Goal: Task Accomplishment & Management: Manage account settings

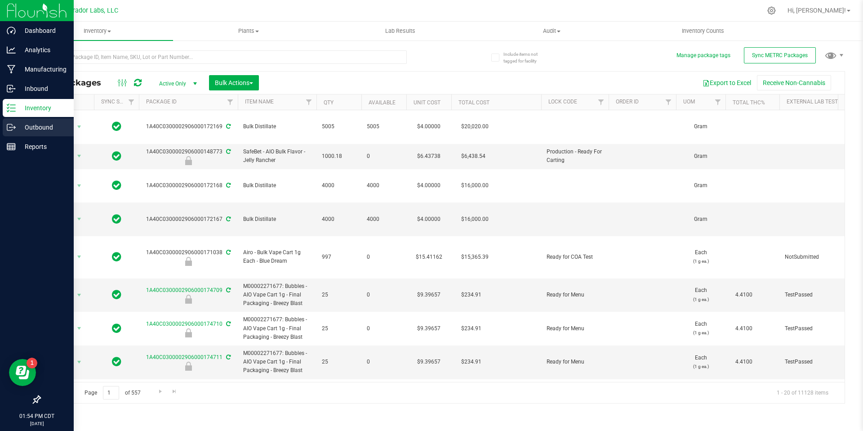
click at [16, 129] on p "Outbound" at bounding box center [43, 127] width 54 height 11
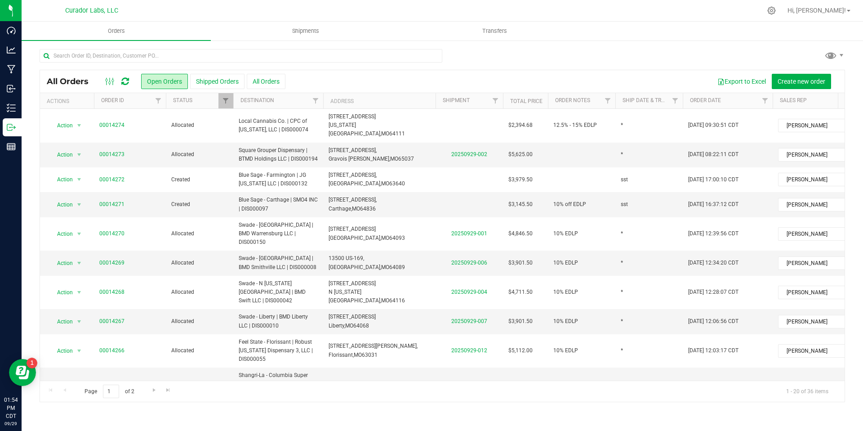
click at [345, 74] on div "Export to Excel Create new order" at bounding box center [562, 81] width 553 height 15
click at [276, 84] on button "All Orders" at bounding box center [266, 81] width 39 height 15
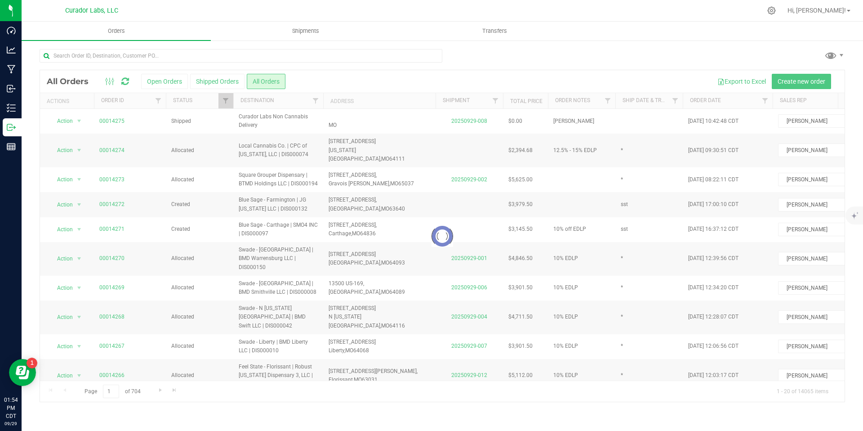
click at [333, 87] on div at bounding box center [442, 236] width 805 height 332
click at [173, 81] on div at bounding box center [442, 236] width 805 height 332
click at [175, 81] on div at bounding box center [442, 236] width 805 height 332
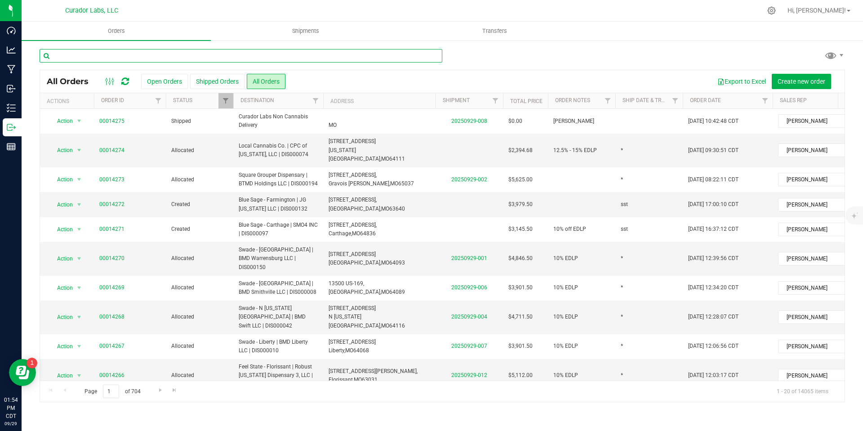
click at [320, 53] on input "text" at bounding box center [241, 55] width 403 height 13
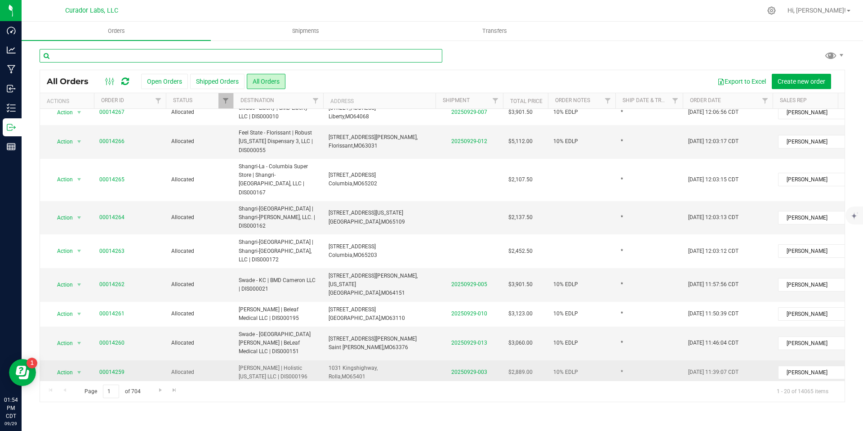
scroll to position [268, 0]
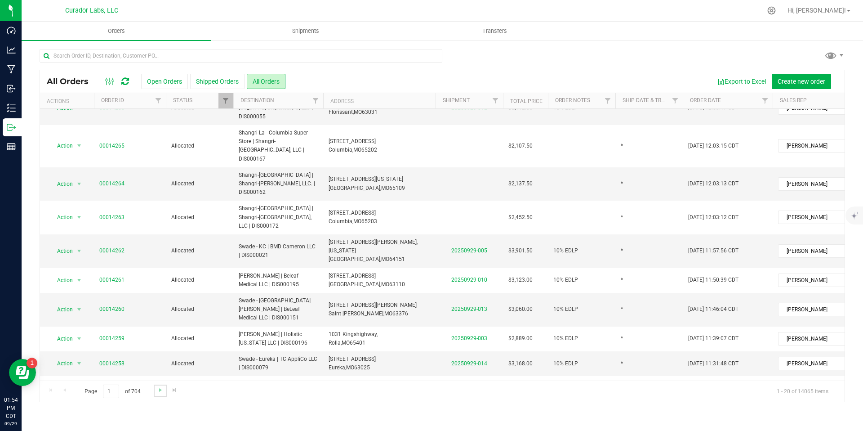
click at [161, 393] on link "Go to the next page" at bounding box center [160, 390] width 13 height 12
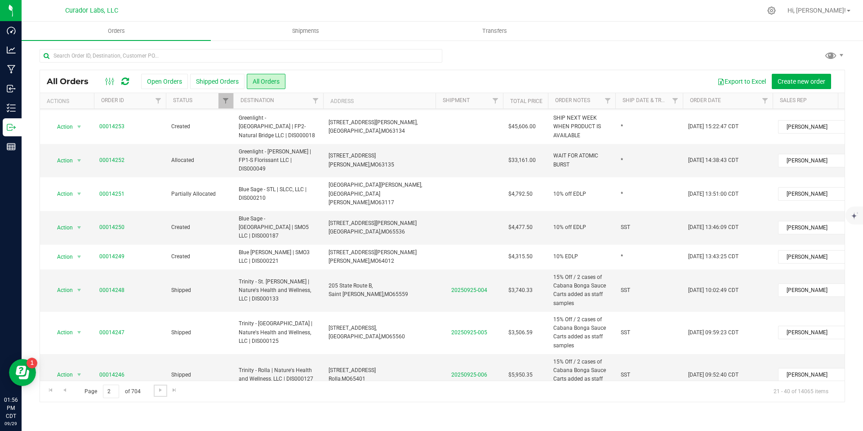
scroll to position [94, 0]
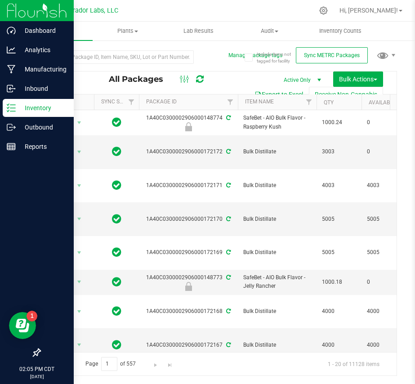
click at [41, 108] on p "Inventory" at bounding box center [43, 108] width 54 height 11
click at [42, 125] on p "Outbound" at bounding box center [43, 127] width 54 height 11
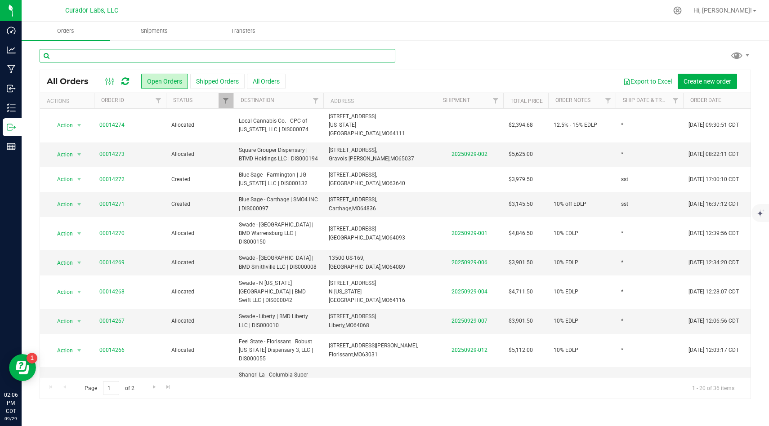
click at [334, 55] on input "text" at bounding box center [218, 55] width 356 height 13
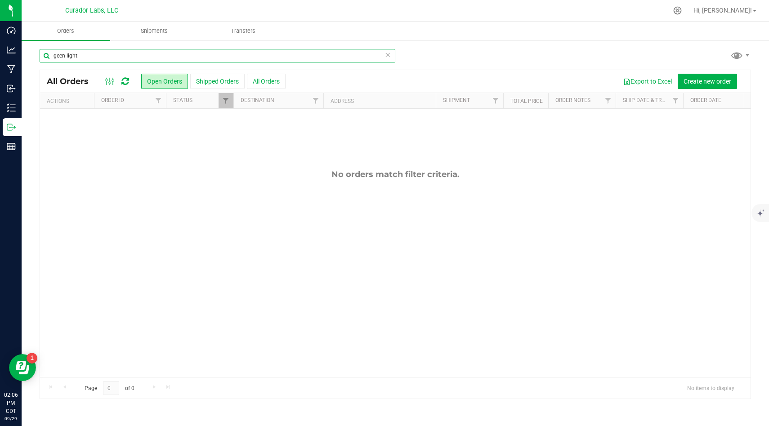
click at [65, 56] on input "geen light" at bounding box center [218, 55] width 356 height 13
click at [57, 56] on input "geen light" at bounding box center [218, 55] width 356 height 13
click at [415, 57] on div "green light" at bounding box center [395, 59] width 711 height 21
click at [240, 54] on input "green light" at bounding box center [218, 55] width 356 height 13
type input "green"
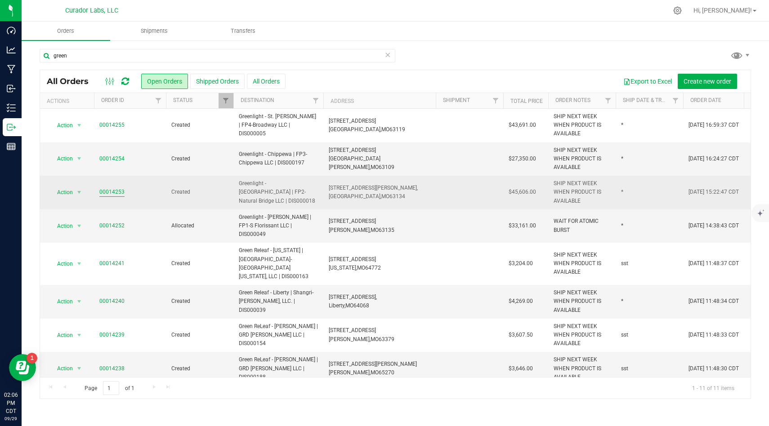
click at [114, 195] on link "00014253" at bounding box center [111, 192] width 25 height 9
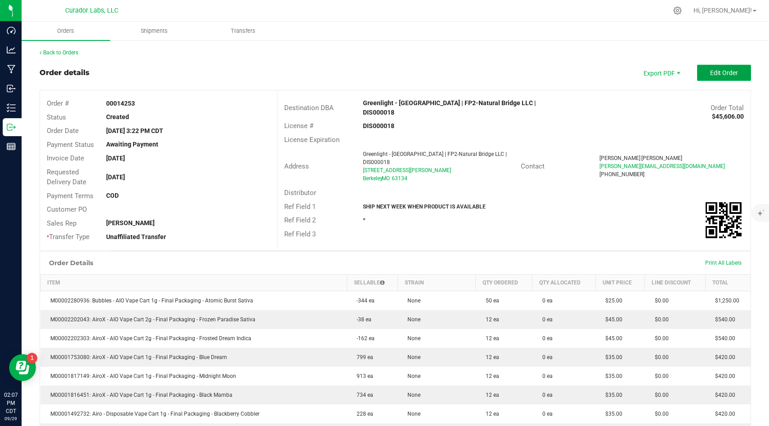
click at [415, 70] on span "Edit Order" at bounding box center [724, 72] width 28 height 7
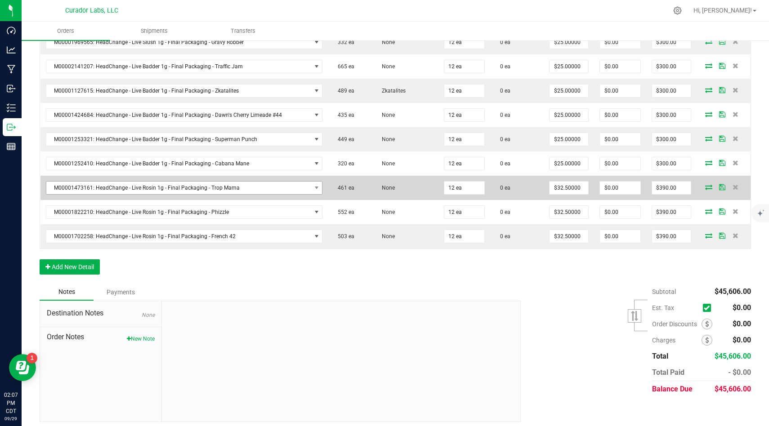
scroll to position [2559, 0]
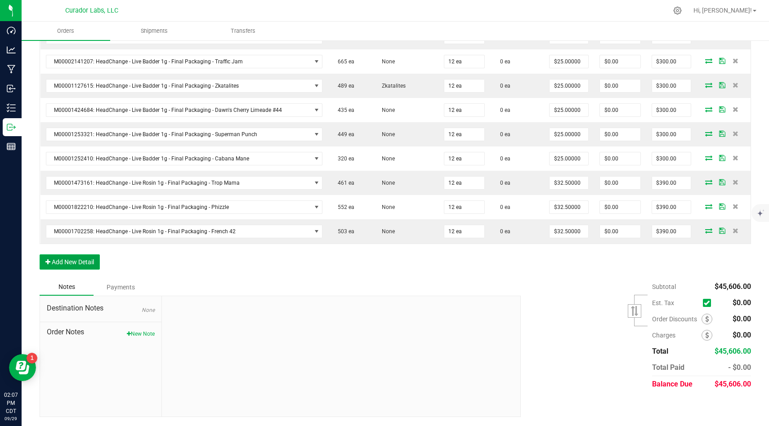
click at [92, 260] on button "Add New Detail" at bounding box center [70, 261] width 60 height 15
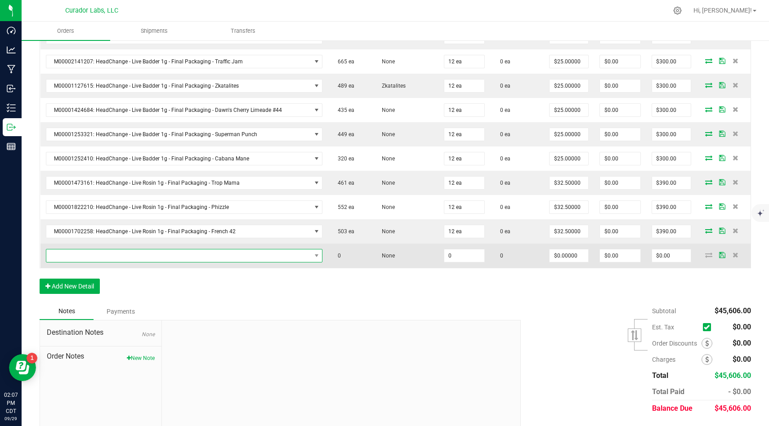
click at [121, 256] on span "NO DATA FOUND" at bounding box center [178, 256] width 265 height 13
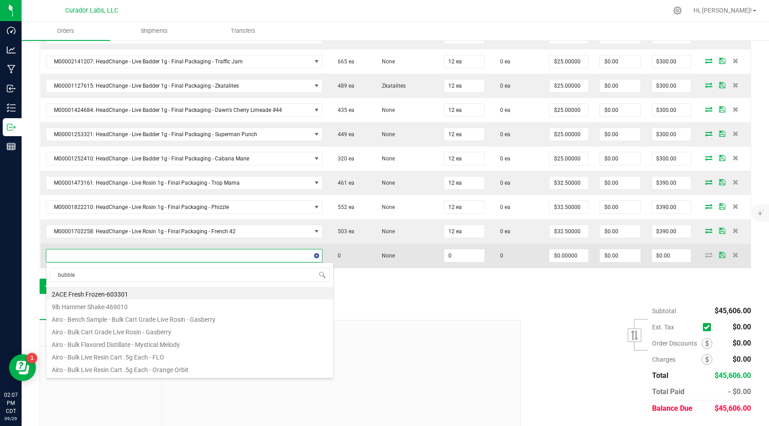
type input "bubbles"
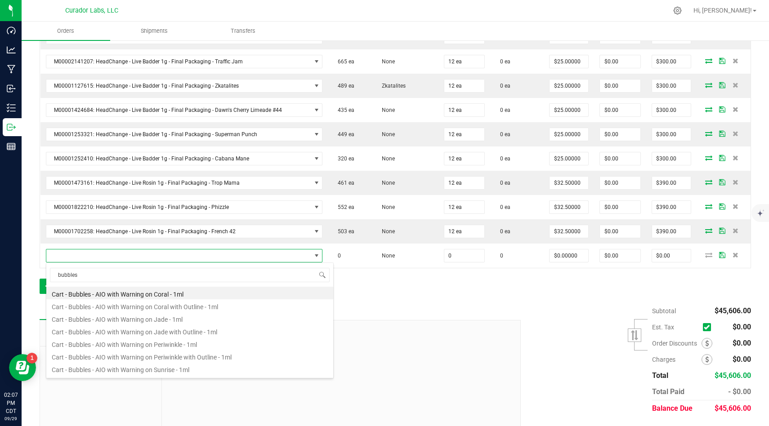
click at [415, 340] on div at bounding box center [341, 381] width 358 height 121
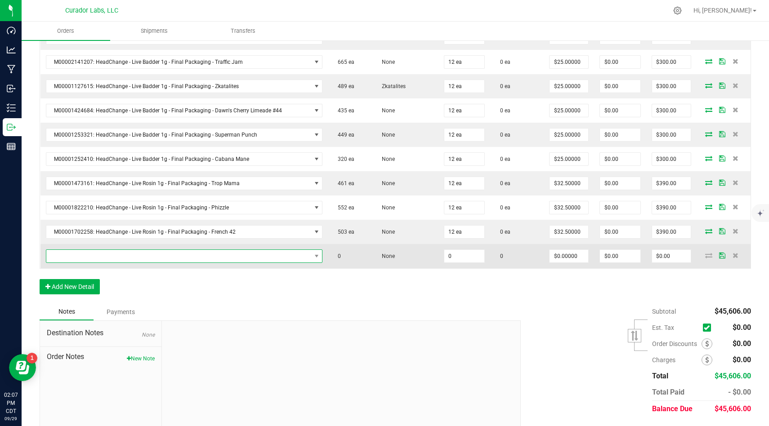
click at [304, 252] on span "NO DATA FOUND" at bounding box center [178, 256] width 265 height 13
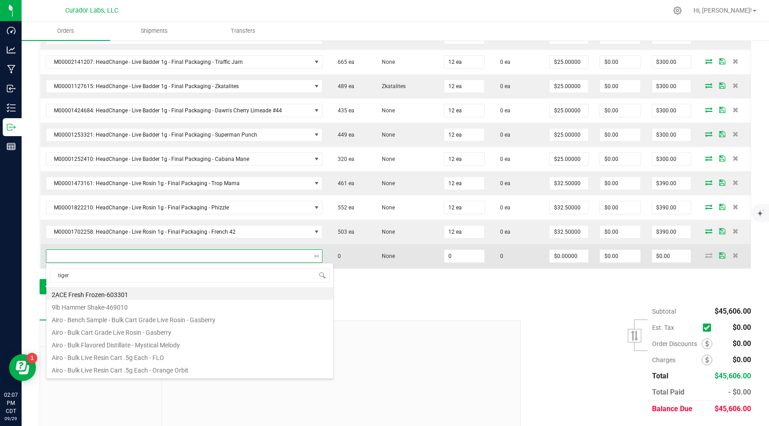
type input "tigers"
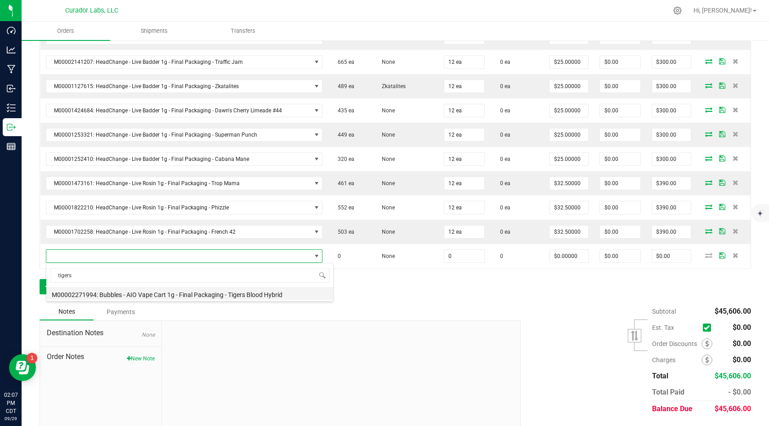
click at [256, 291] on li "M00002271994: Bubbles - AIO Vape Cart 1g - Final Packaging - Tigers Blood Hybrid" at bounding box center [189, 293] width 287 height 13
type input "0 ea"
type input "$25.00000"
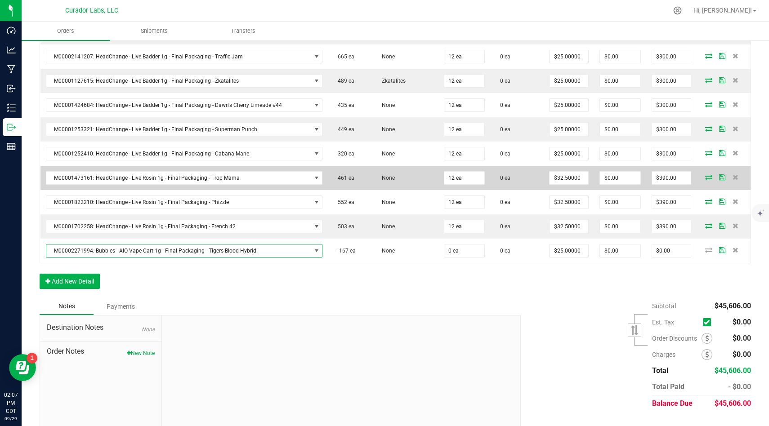
scroll to position [2583, 0]
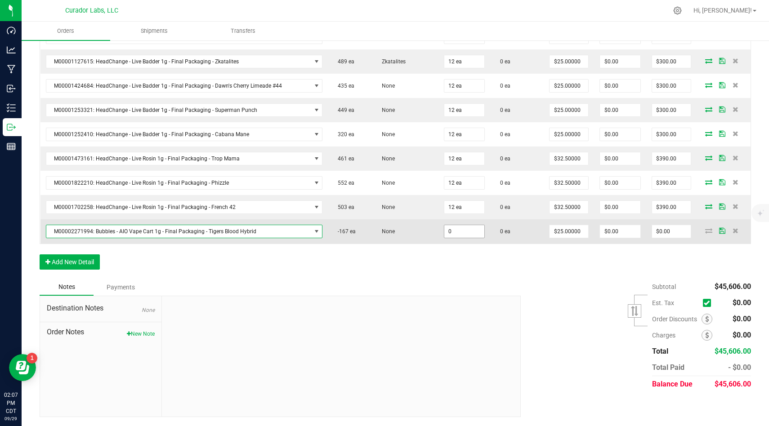
click at [415, 235] on input "0" at bounding box center [464, 231] width 40 height 13
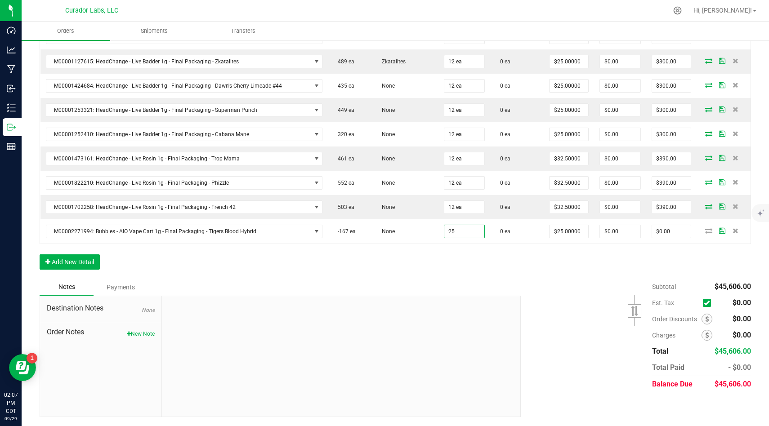
type input "25 ea"
type input "$625.00"
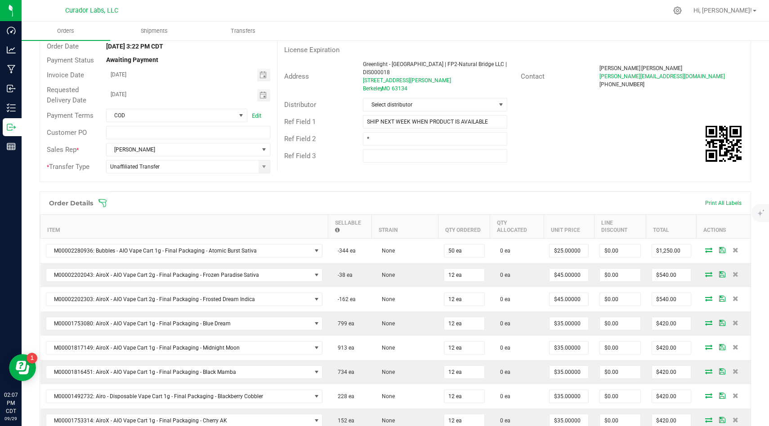
scroll to position [0, 0]
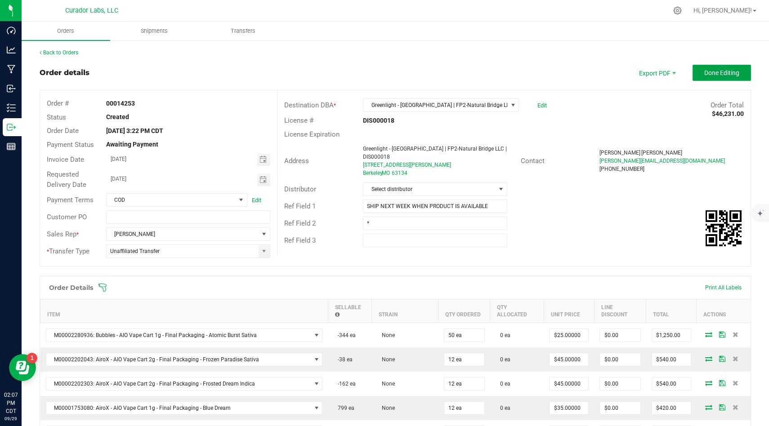
click at [415, 73] on span "Done Editing" at bounding box center [721, 72] width 35 height 7
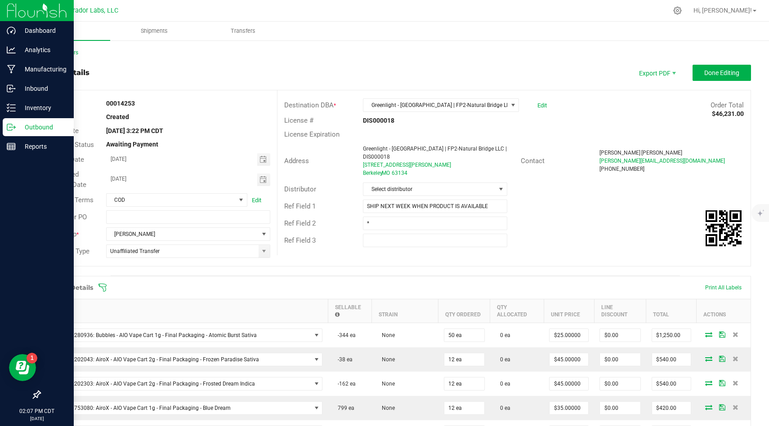
click at [12, 129] on icon at bounding box center [11, 127] width 9 height 9
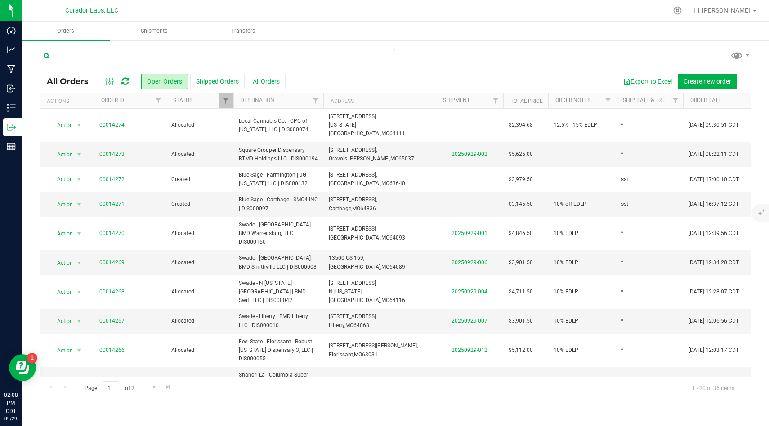
click at [241, 57] on input "text" at bounding box center [218, 55] width 356 height 13
type input "green"
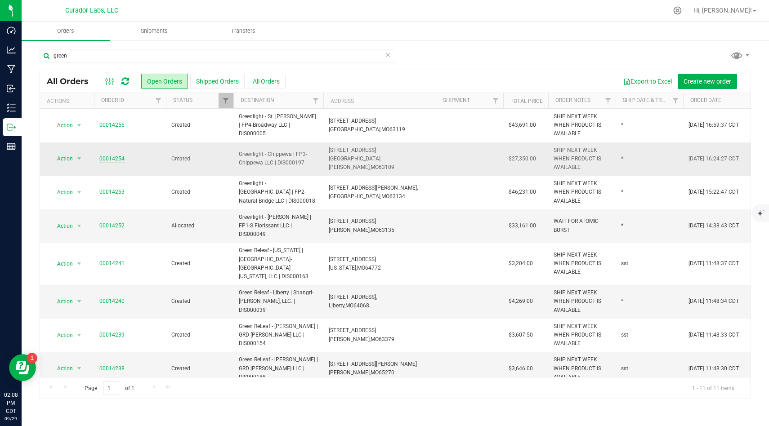
click at [119, 157] on link "00014254" at bounding box center [111, 159] width 25 height 9
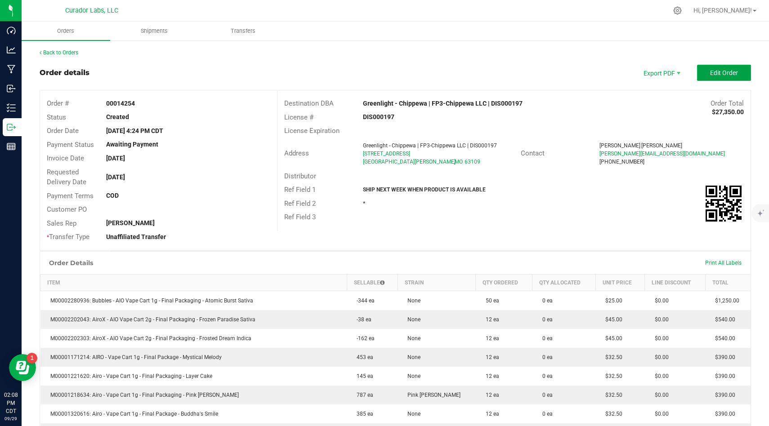
click at [415, 76] on button "Edit Order" at bounding box center [724, 73] width 54 height 16
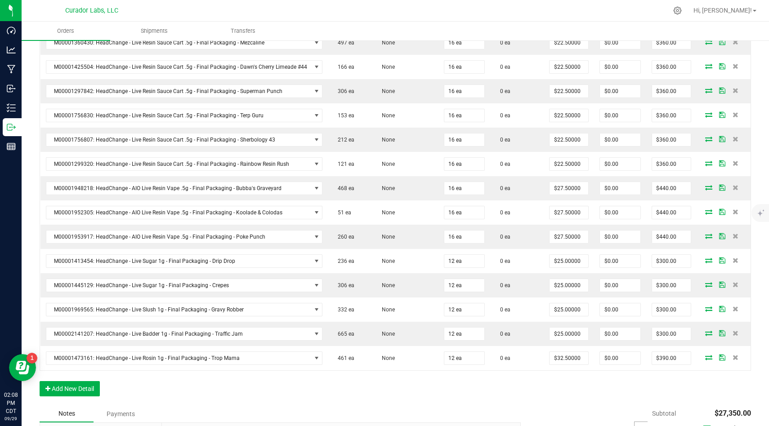
scroll to position [1408, 0]
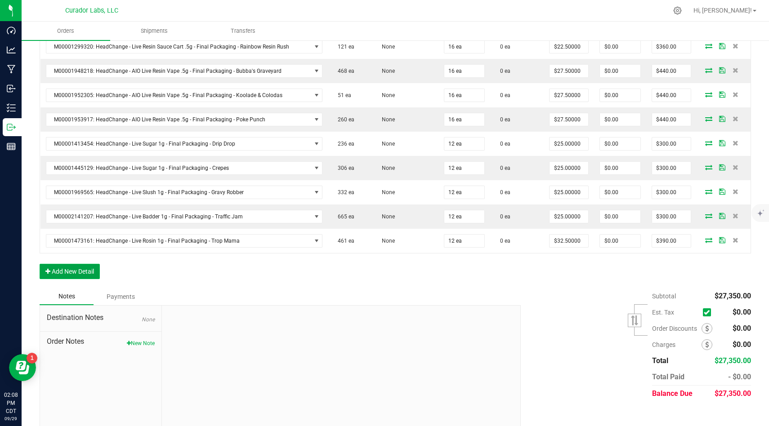
click at [97, 269] on button "Add New Detail" at bounding box center [70, 271] width 60 height 15
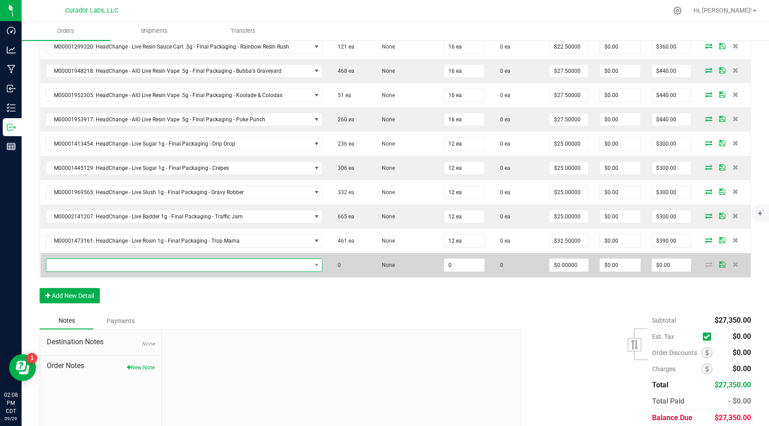
click at [159, 265] on span "NO DATA FOUND" at bounding box center [178, 265] width 265 height 13
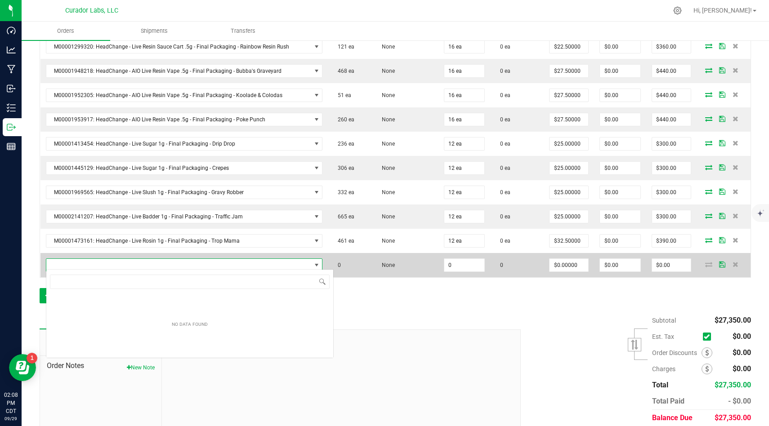
scroll to position [13, 273]
type input "[PERSON_NAME]"
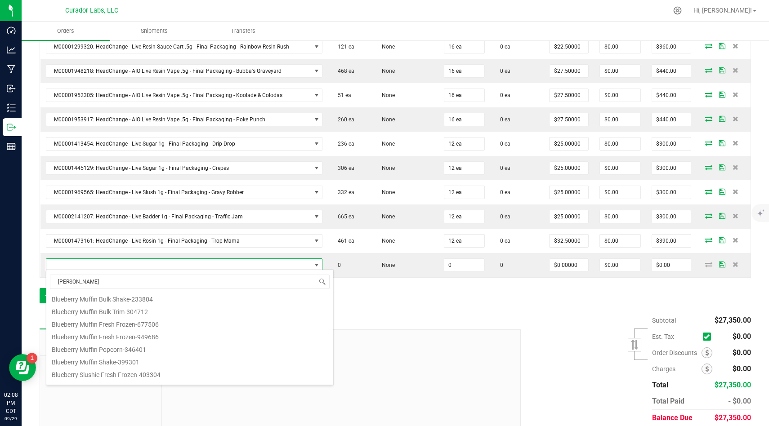
scroll to position [162, 0]
click at [86, 283] on input "[PERSON_NAME]" at bounding box center [190, 282] width 280 height 14
drag, startPoint x: 76, startPoint y: 283, endPoint x: 46, endPoint y: 279, distance: 30.8
click at [46, 280] on span "[PERSON_NAME]" at bounding box center [189, 281] width 287 height 21
click at [407, 319] on div "Notes Payments" at bounding box center [277, 320] width 474 height 17
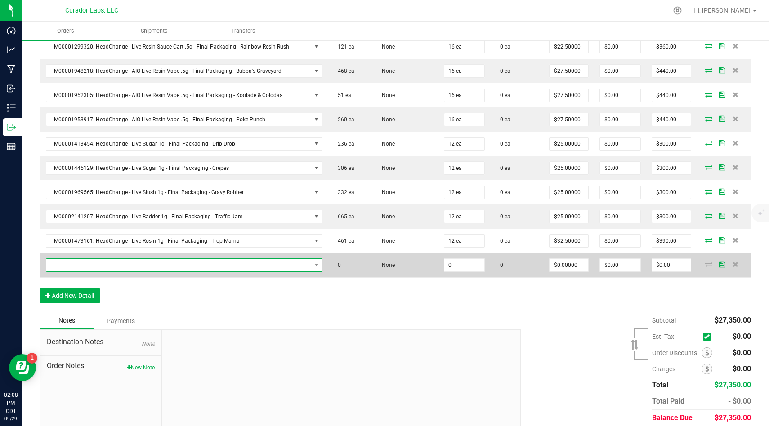
click at [232, 263] on span "NO DATA FOUND" at bounding box center [178, 265] width 265 height 13
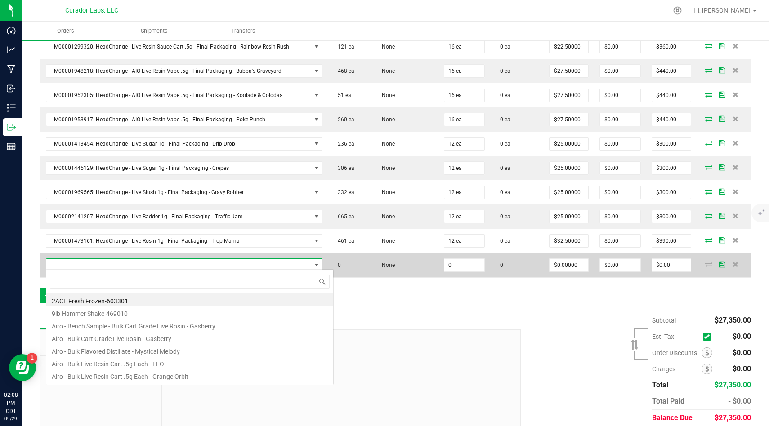
scroll to position [13, 273]
type input "a"
type input "breezy"
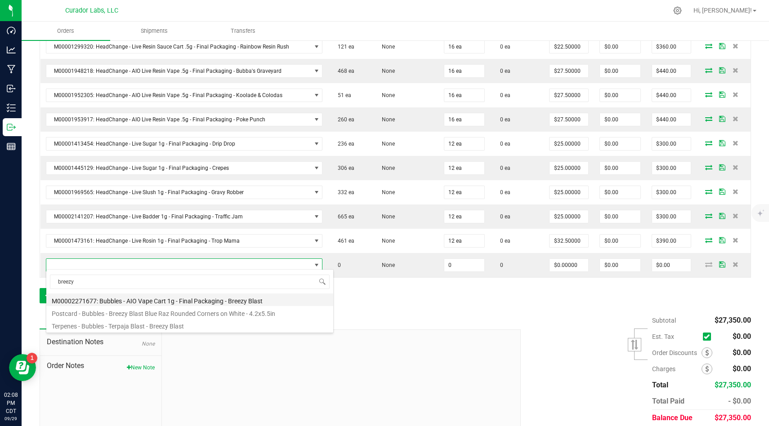
click at [250, 305] on li "M00002271677: Bubbles - AIO Vape Cart 1g - Final Packaging - Breezy Blast" at bounding box center [189, 300] width 287 height 13
type input "0 ea"
type input "$25.00000"
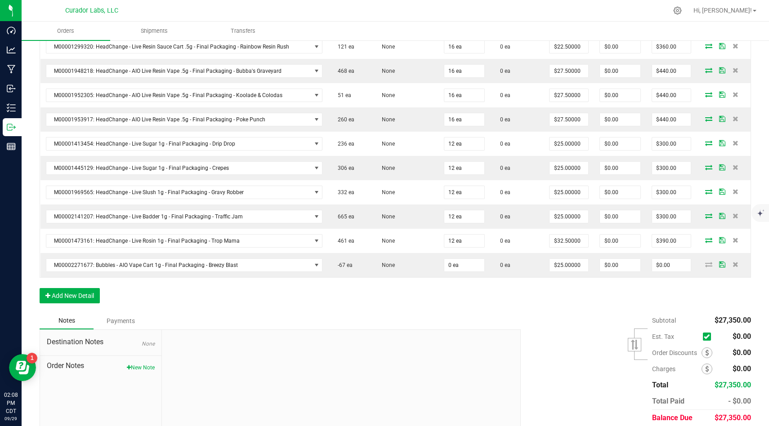
click at [364, 312] on div "Notes Payments" at bounding box center [277, 320] width 474 height 17
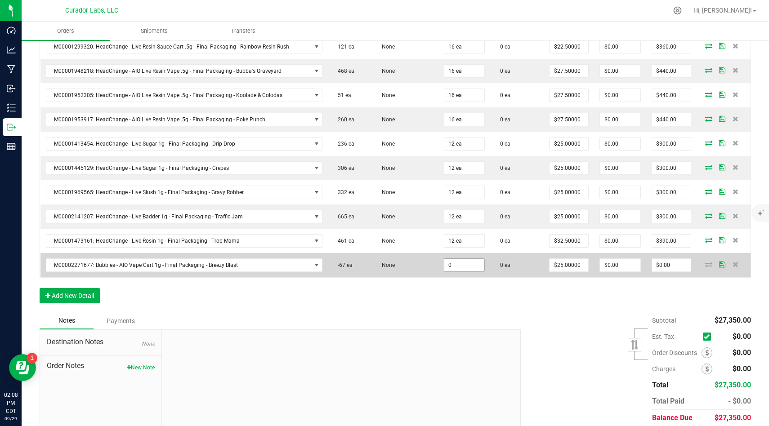
click at [415, 264] on input "0" at bounding box center [464, 265] width 40 height 13
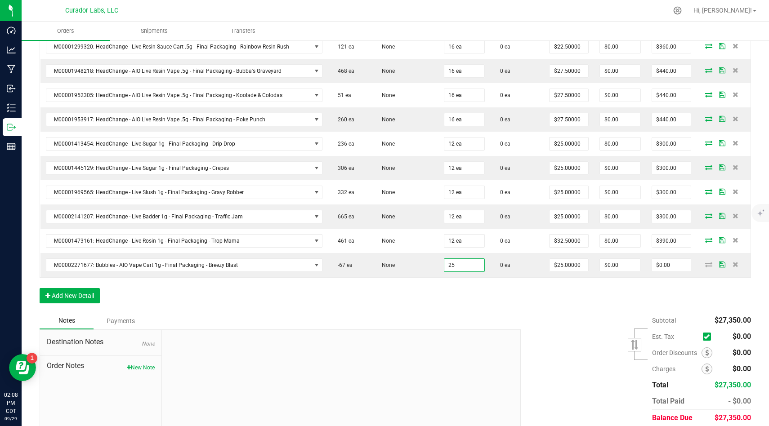
type input "25 ea"
type input "$625.00"
click at [415, 312] on div "Notes Payments" at bounding box center [277, 320] width 474 height 17
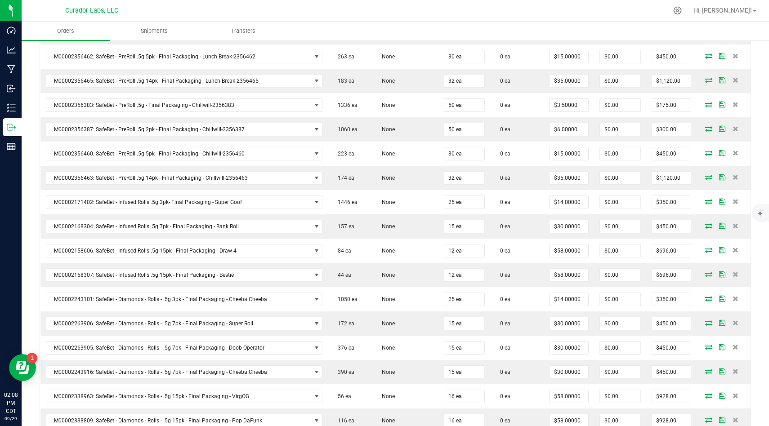
scroll to position [0, 0]
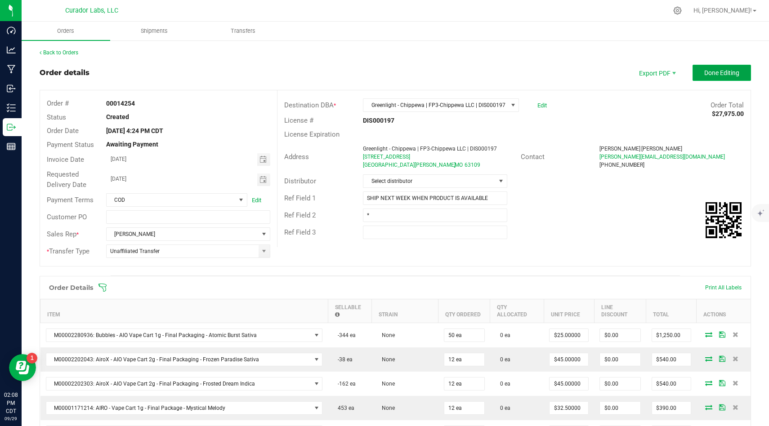
click at [415, 76] on span "Done Editing" at bounding box center [721, 72] width 35 height 7
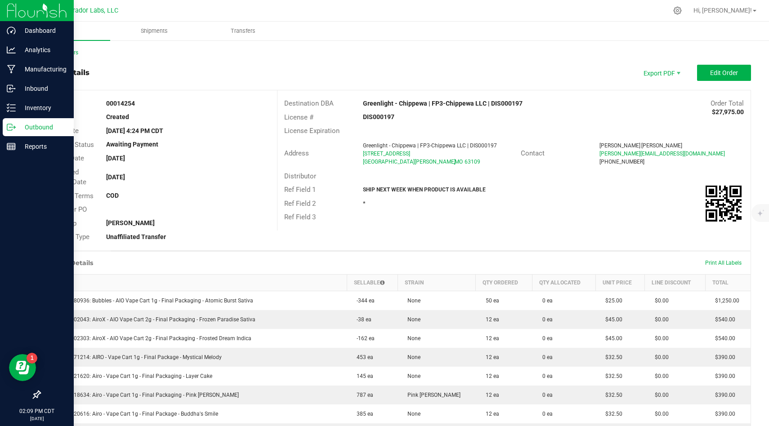
click at [24, 123] on p "Outbound" at bounding box center [43, 127] width 54 height 11
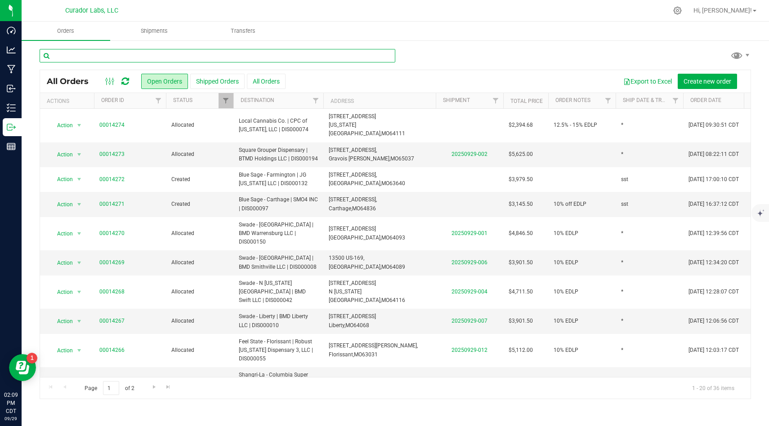
click at [247, 60] on input "text" at bounding box center [218, 55] width 356 height 13
type input "ferg"
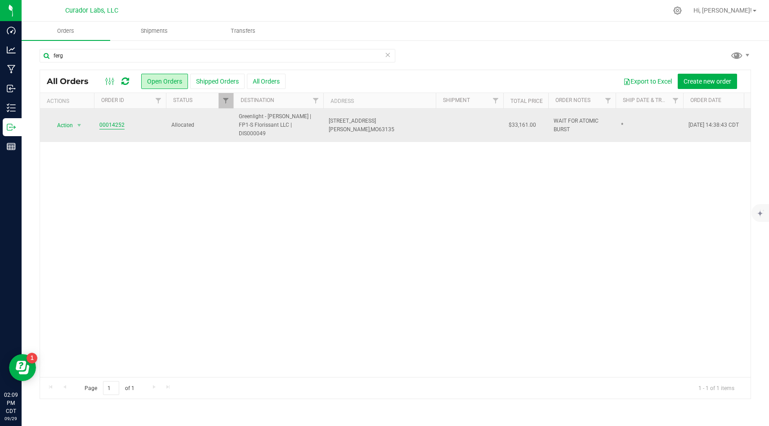
click at [121, 123] on link "00014252" at bounding box center [111, 125] width 25 height 9
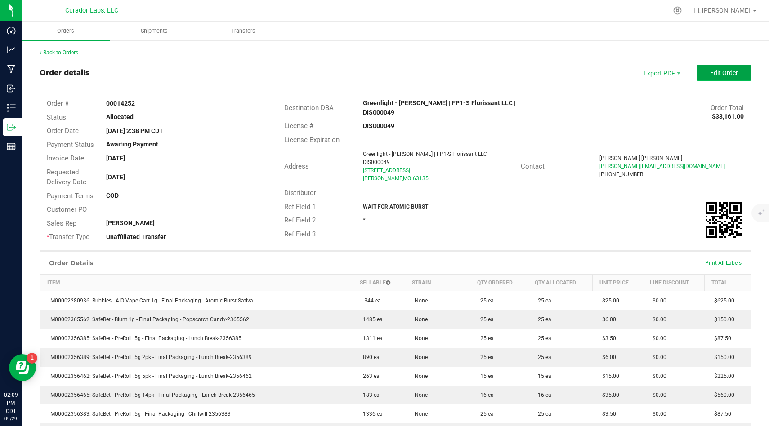
click at [415, 73] on span "Edit Order" at bounding box center [724, 72] width 28 height 7
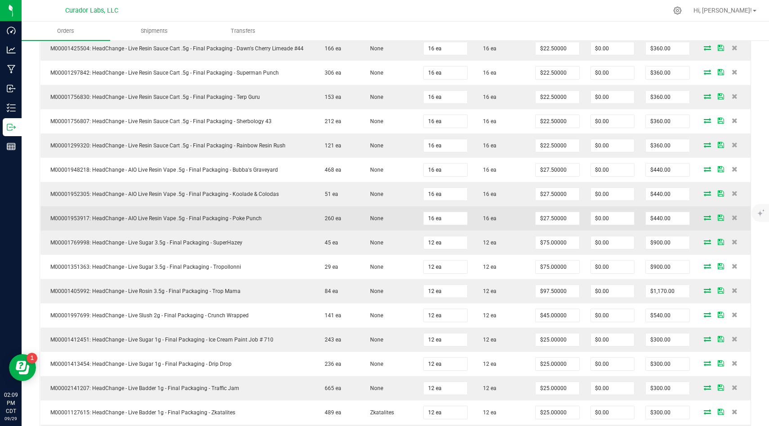
scroll to position [1675, 0]
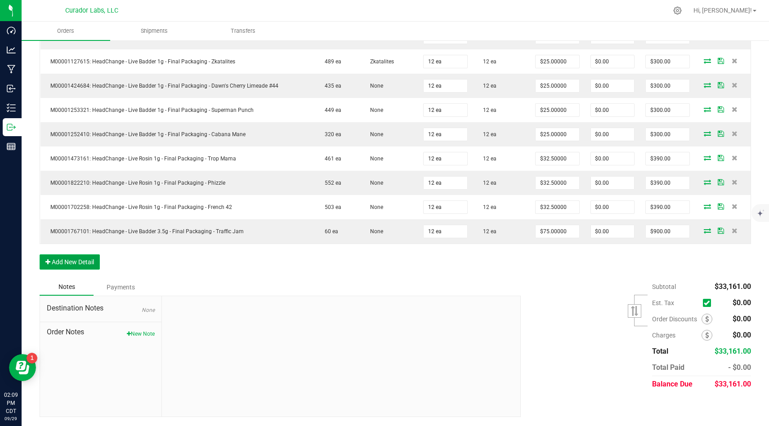
click at [62, 257] on button "Add New Detail" at bounding box center [70, 261] width 60 height 15
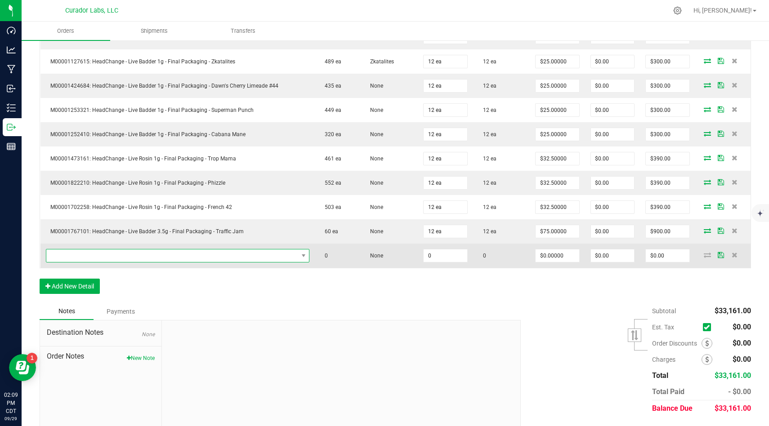
click at [203, 257] on span "NO DATA FOUND" at bounding box center [172, 256] width 252 height 13
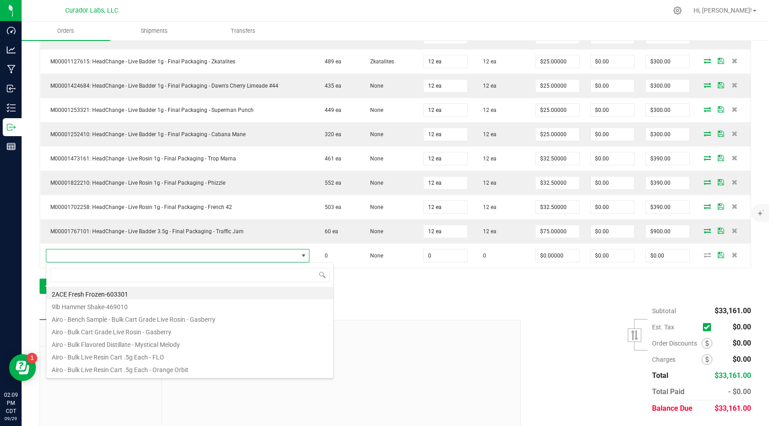
scroll to position [13, 256]
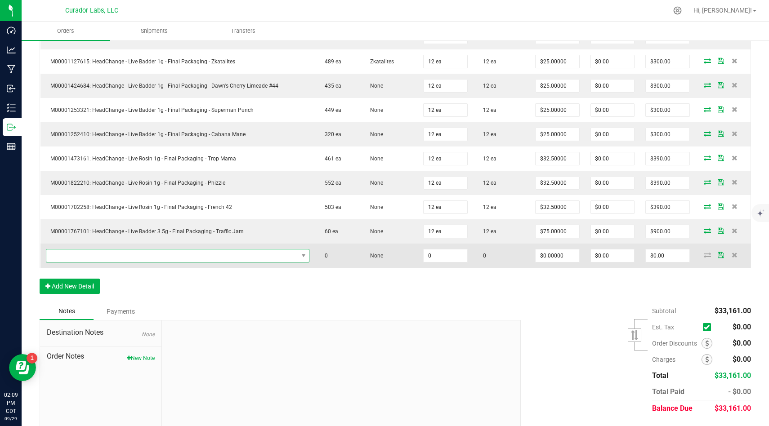
click at [290, 256] on span "NO DATA FOUND" at bounding box center [172, 256] width 252 height 13
type input "blue raz"
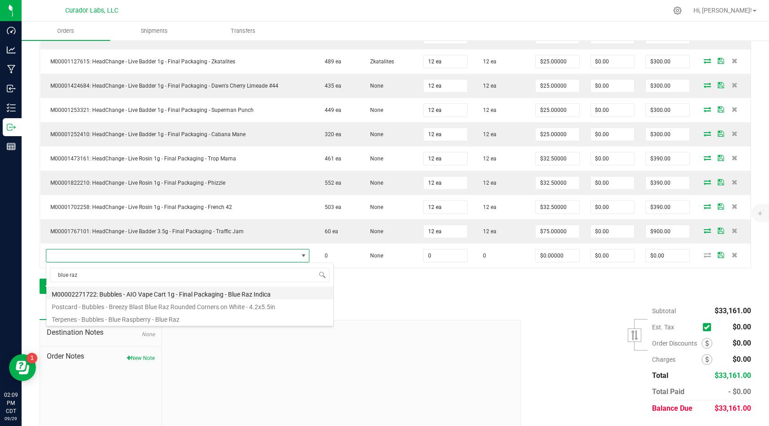
click at [274, 294] on li "M00002271722: Bubbles - AIO Vape Cart 1g - Final Packaging - Blue Raz Indica" at bounding box center [189, 293] width 287 height 13
type input "0 ea"
type input "$25.00000"
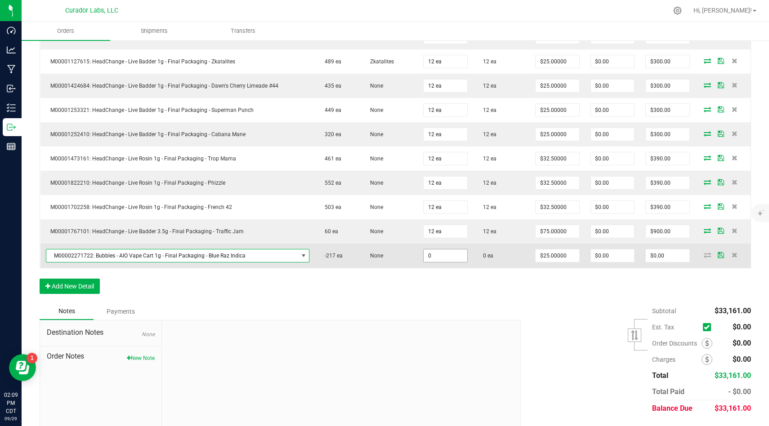
click at [415, 258] on input "0" at bounding box center [446, 256] width 44 height 13
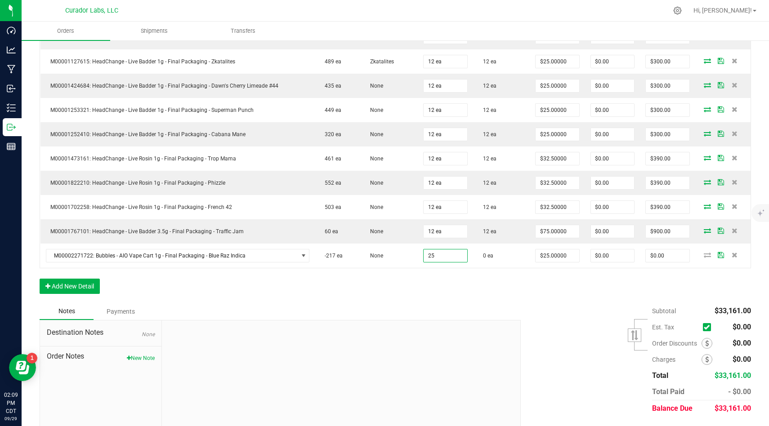
type input "25 ea"
type input "$625.00"
click at [415, 305] on div "Notes Payments" at bounding box center [277, 311] width 474 height 17
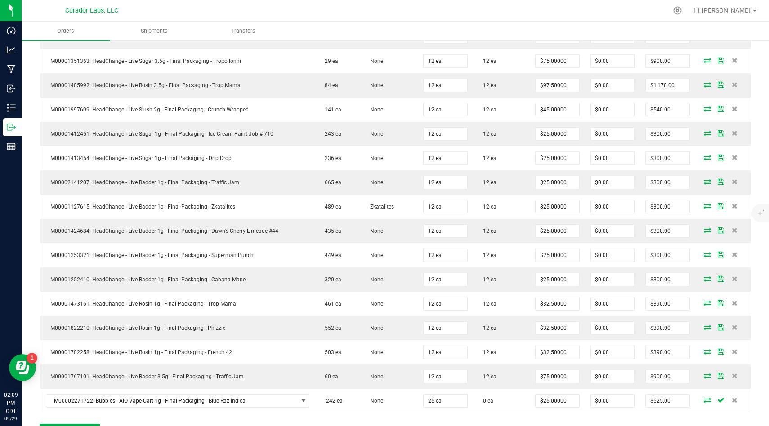
scroll to position [1699, 0]
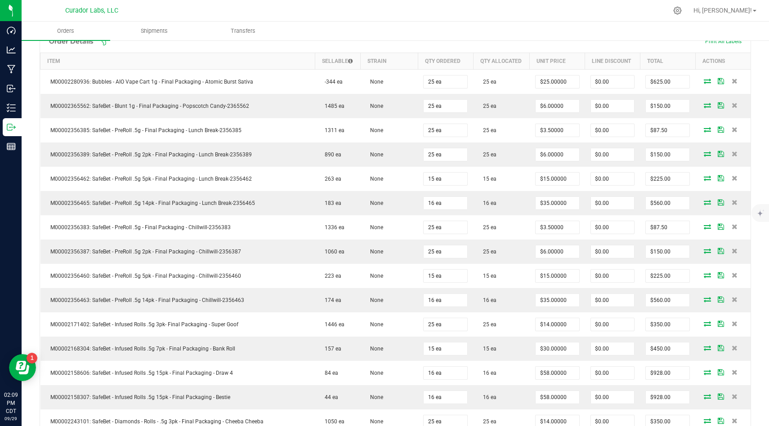
scroll to position [0, 0]
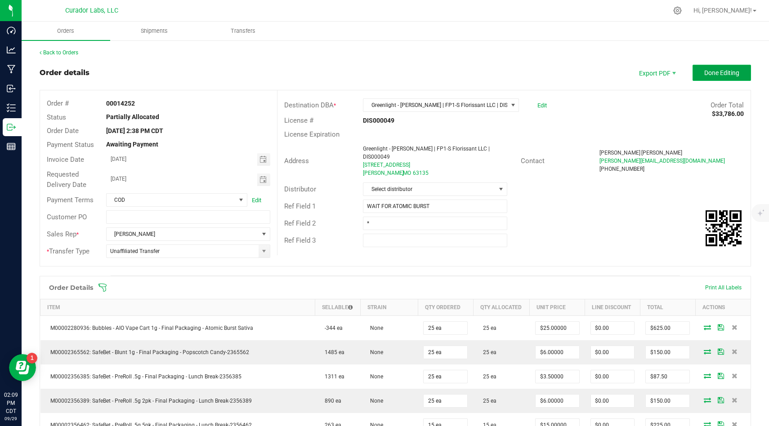
click at [415, 68] on button "Done Editing" at bounding box center [721, 73] width 58 height 16
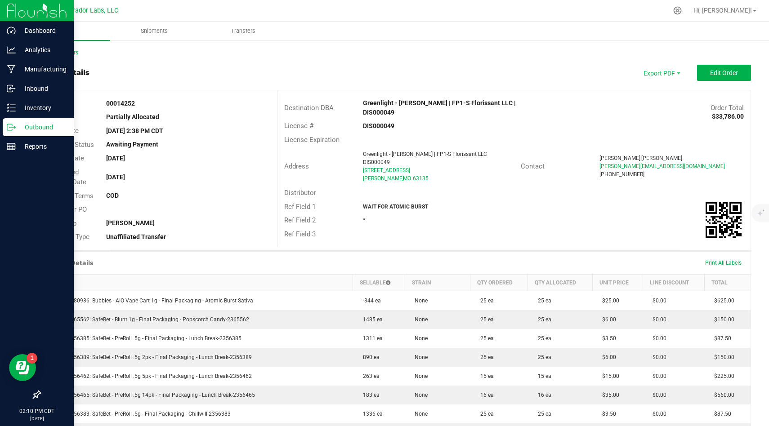
click at [12, 125] on icon at bounding box center [9, 127] width 5 height 6
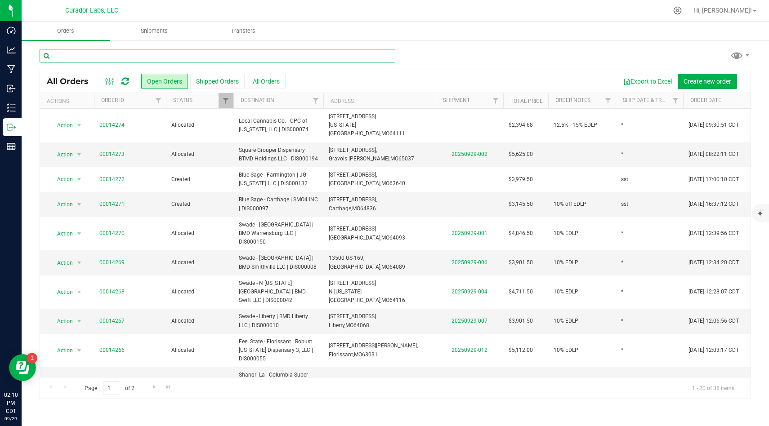
click at [212, 62] on input "text" at bounding box center [218, 55] width 356 height 13
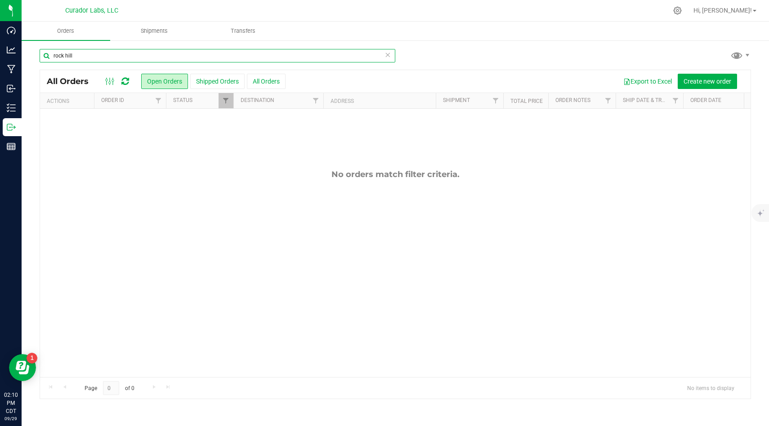
drag, startPoint x: 80, startPoint y: 56, endPoint x: 41, endPoint y: 51, distance: 39.9
click at [41, 51] on input "rock hill" at bounding box center [218, 55] width 356 height 13
type input "green"
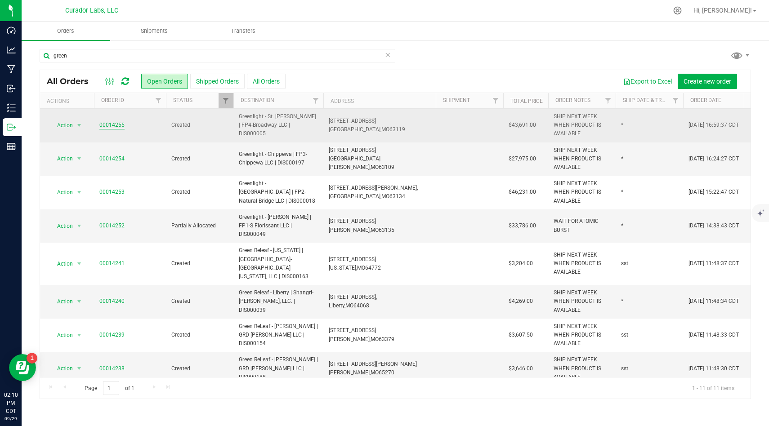
click at [117, 126] on link "00014255" at bounding box center [111, 125] width 25 height 9
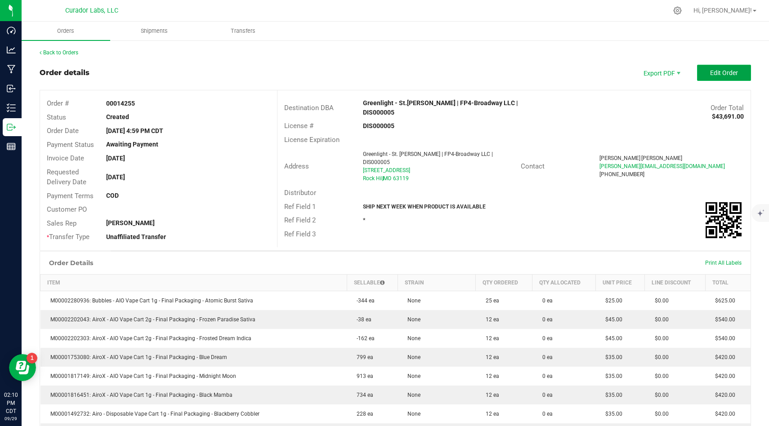
click at [415, 66] on button "Edit Order" at bounding box center [724, 73] width 54 height 16
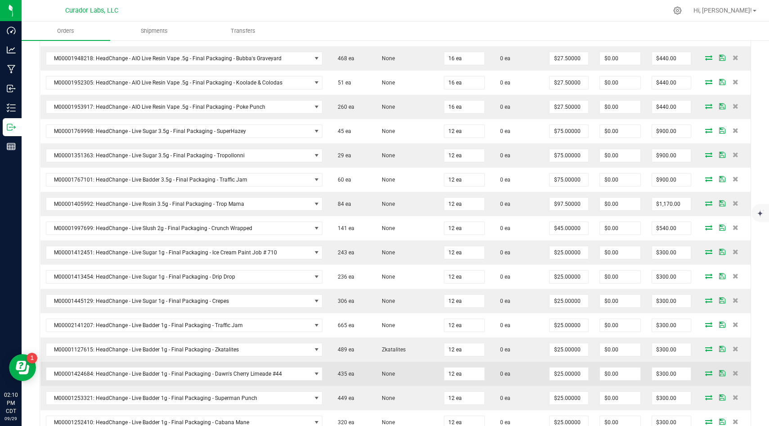
scroll to position [2340, 0]
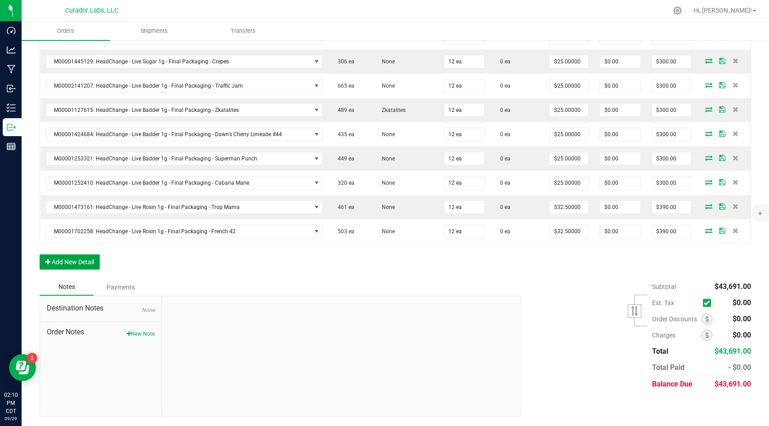
click at [80, 257] on button "Add New Detail" at bounding box center [70, 261] width 60 height 15
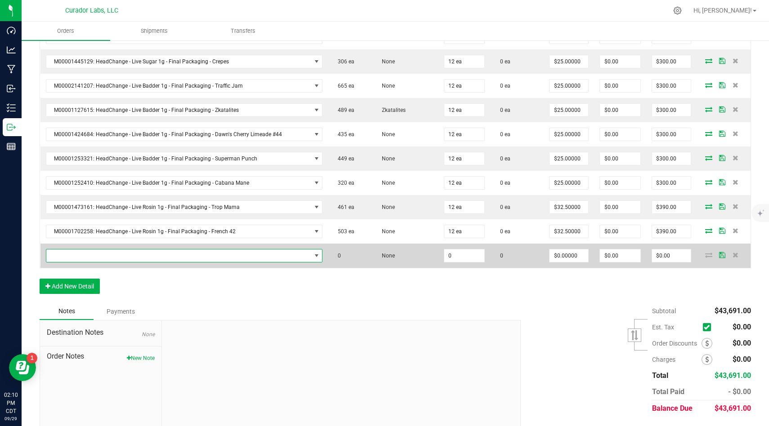
click at [142, 258] on span "NO DATA FOUND" at bounding box center [178, 256] width 265 height 13
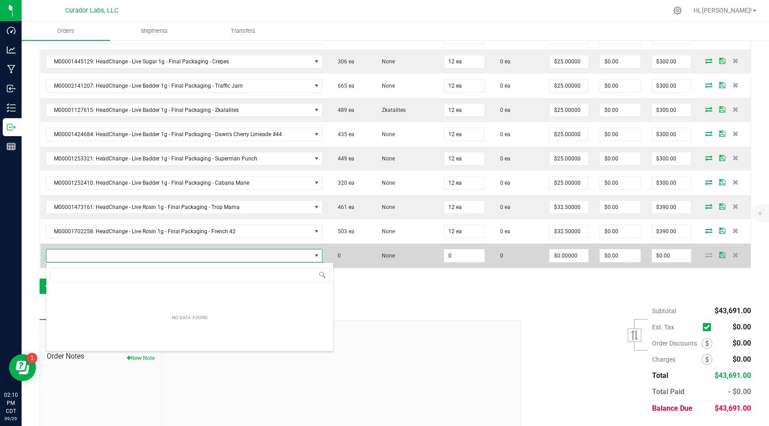
scroll to position [13, 273]
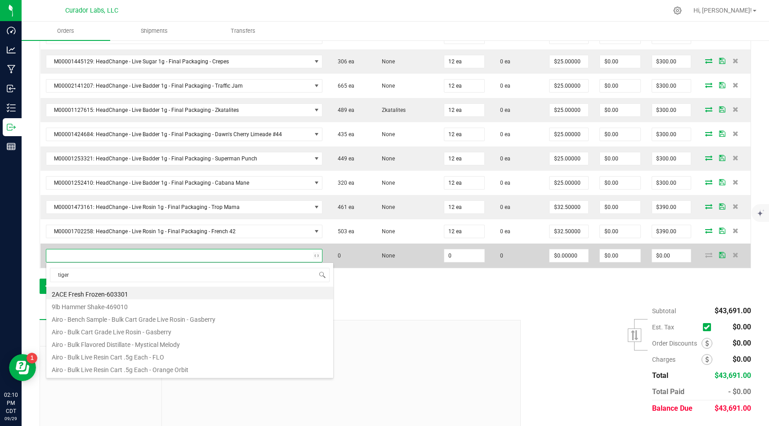
type input "tigers"
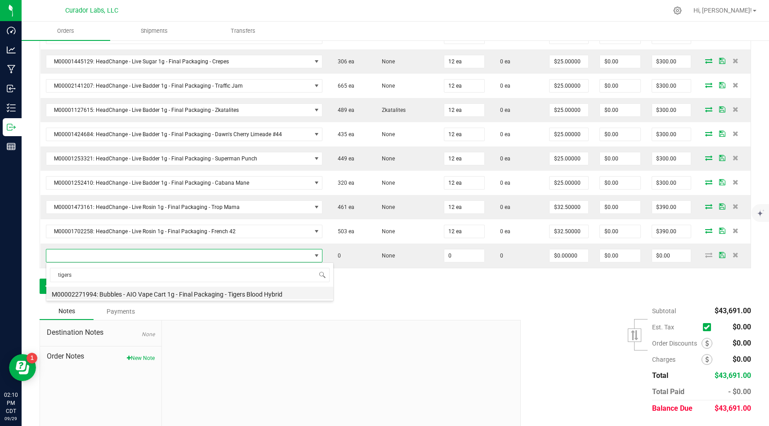
click at [222, 298] on li "M00002271994: Bubbles - AIO Vape Cart 1g - Final Packaging - Tigers Blood Hybrid" at bounding box center [189, 293] width 287 height 13
type input "0 ea"
type input "$25.00000"
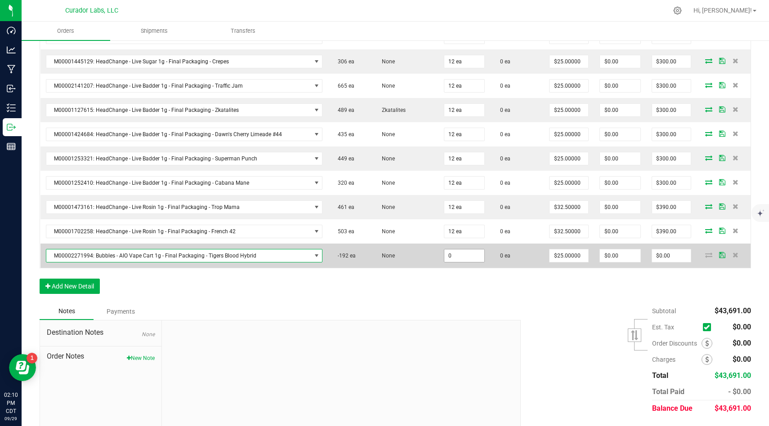
click at [415, 260] on input "0" at bounding box center [464, 256] width 40 height 13
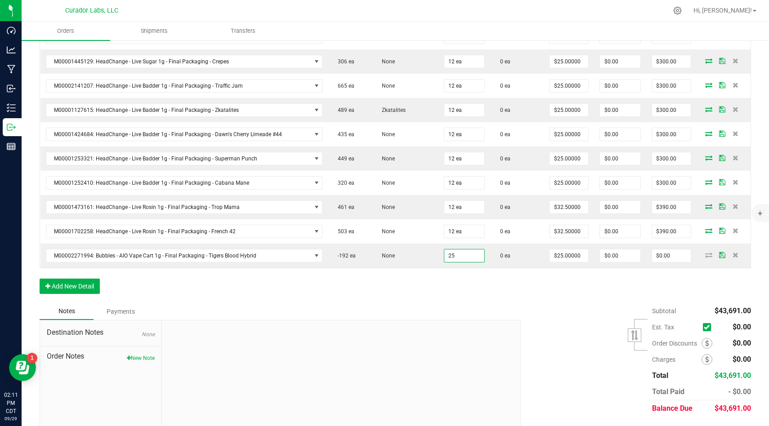
type input "25 ea"
type input "$625.00"
click at [415, 319] on div "Notes Payments" at bounding box center [277, 311] width 474 height 17
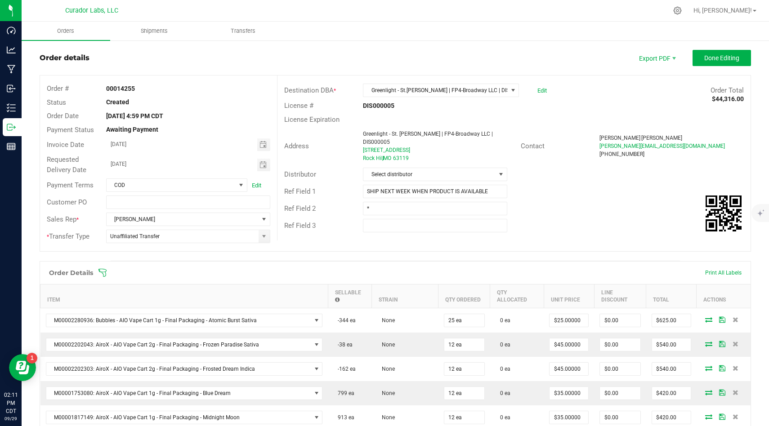
scroll to position [0, 0]
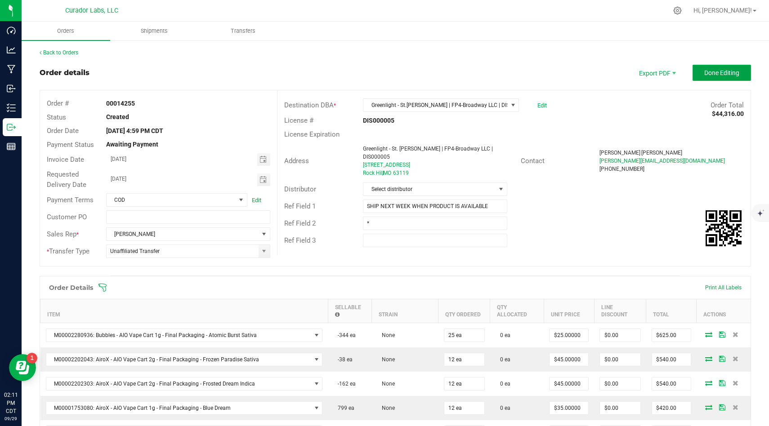
click at [415, 78] on button "Done Editing" at bounding box center [721, 73] width 58 height 16
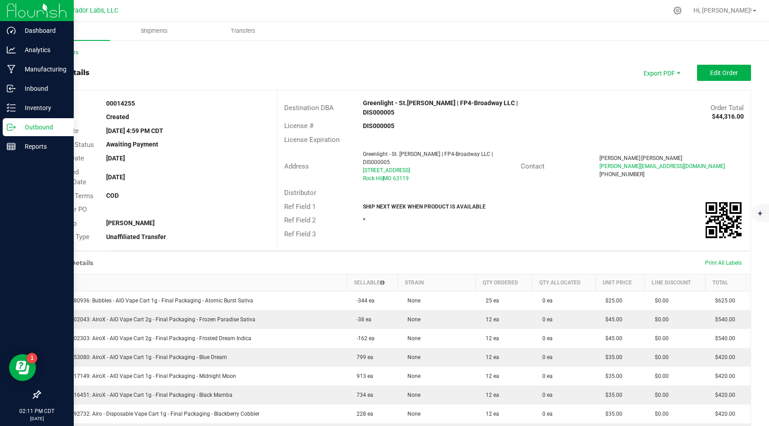
click at [23, 125] on p "Outbound" at bounding box center [43, 127] width 54 height 11
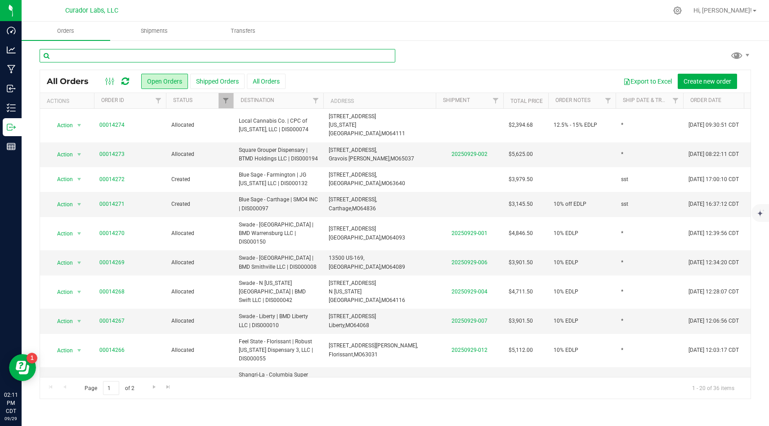
click at [204, 57] on input "text" at bounding box center [218, 55] width 356 height 13
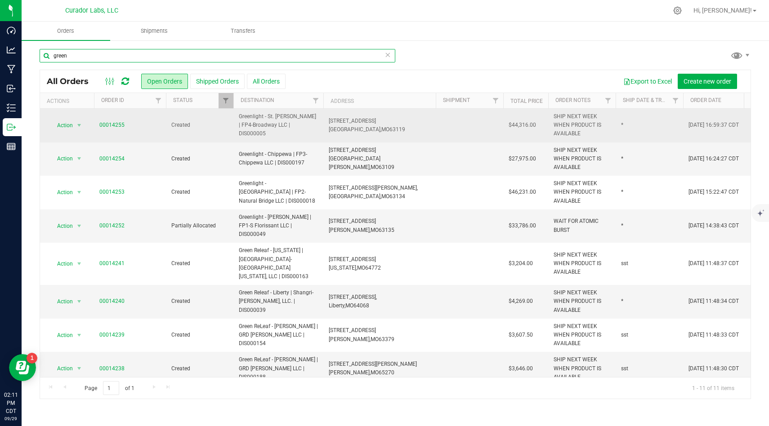
type input "green"
click at [415, 131] on span "SHIP NEXT WEEK WHEN PRODUCT IS AVAILABLE" at bounding box center [581, 125] width 57 height 26
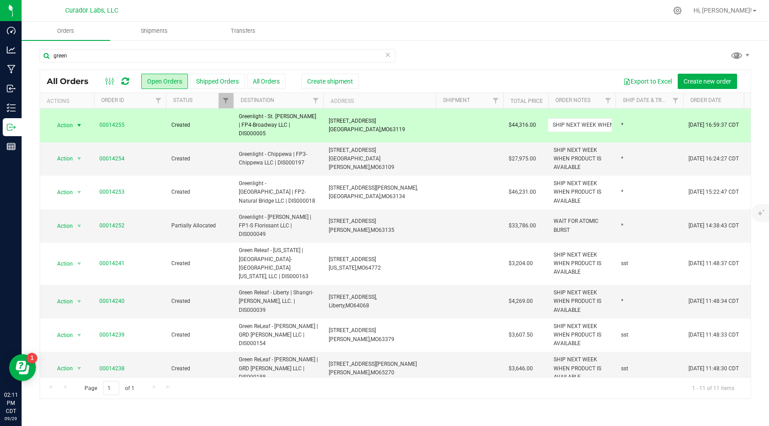
scroll to position [0, 60]
type input "SHIP NEXT WEEK WHEN PRODUCT IS AVAILABLEA"
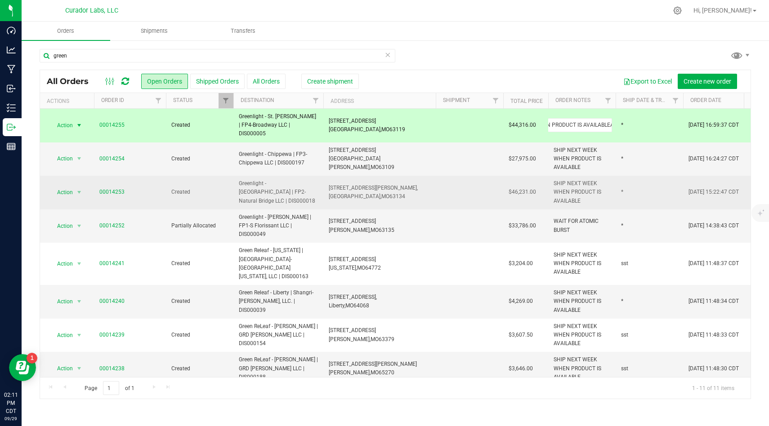
click at [415, 169] on div "All Orders Open Orders Shipped Orders All Orders Create shipment Export to Exce…" at bounding box center [395, 235] width 711 height 330
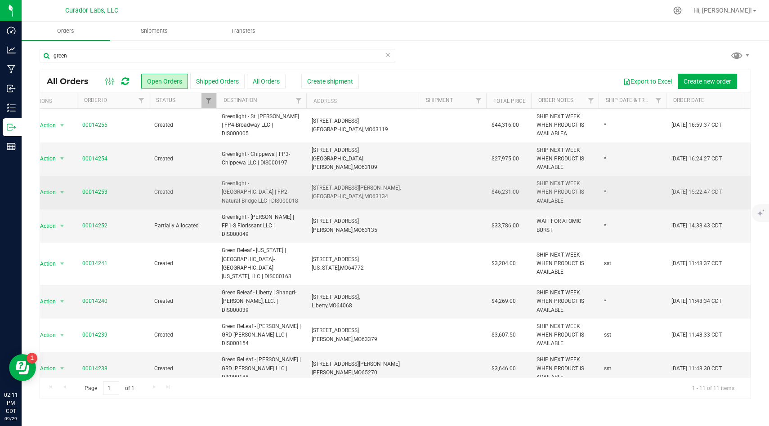
scroll to position [0, 14]
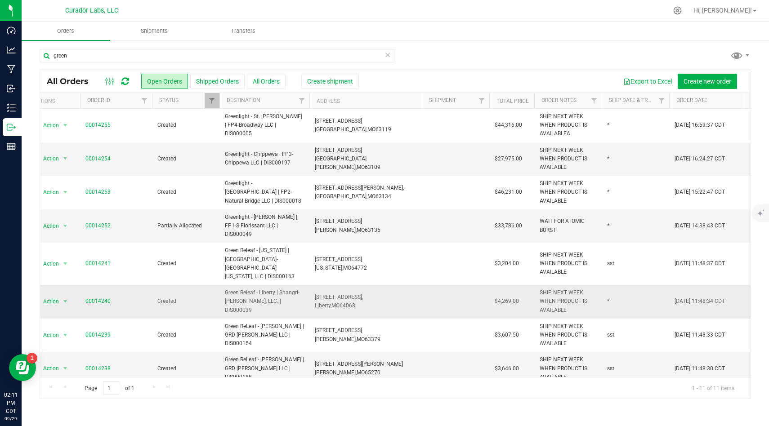
click at [415, 291] on span "SHIP NEXT WEEK WHEN PRODUCT IS AVAILABLE" at bounding box center [568, 302] width 57 height 26
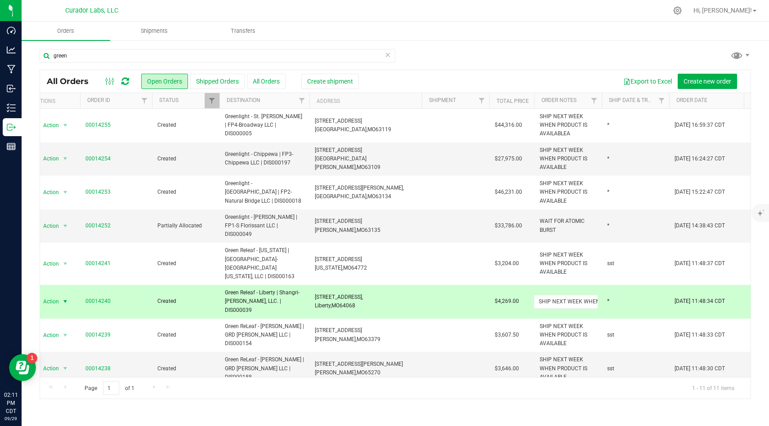
scroll to position [0, 60]
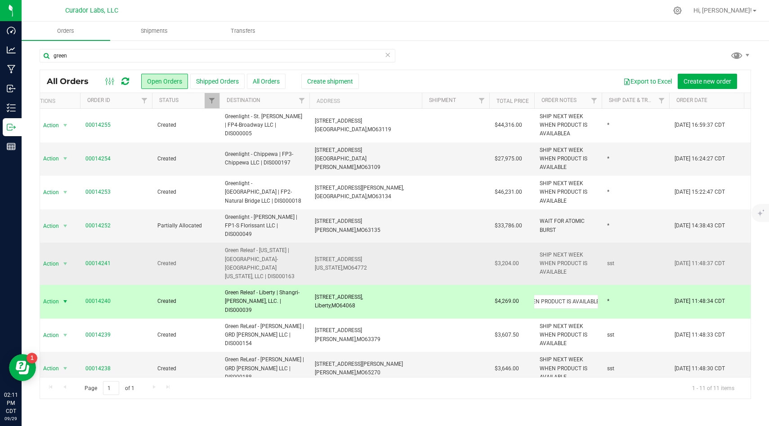
click at [415, 245] on td at bounding box center [455, 264] width 67 height 42
